Goal: Find contact information: Find contact information

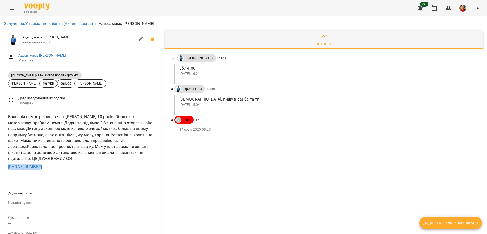
drag, startPoint x: 43, startPoint y: 167, endPoint x: 0, endPoint y: 167, distance: 43.4
click at [0, 167] on div "Залучення/Утримання клієнтів (Активні Leads) / Адесь, мама Marina Адесь, мама M…" at bounding box center [243, 225] width 487 height 419
copy link "+380505164906"
click at [460, 105] on p "14 серп 2025 15:04" at bounding box center [327, 104] width 295 height 5
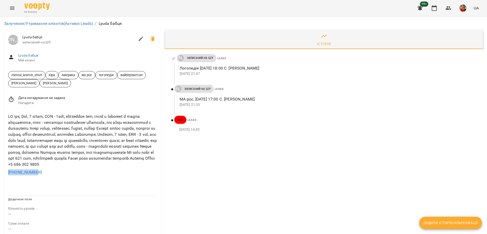
drag, startPoint x: 53, startPoint y: 181, endPoint x: 8, endPoint y: 177, distance: 45.0
click at [8, 176] on div "+17344445728" at bounding box center [82, 172] width 151 height 8
copy link "+17344445728"
click at [76, 132] on div at bounding box center [82, 140] width 151 height 56
